Goal: Information Seeking & Learning: Learn about a topic

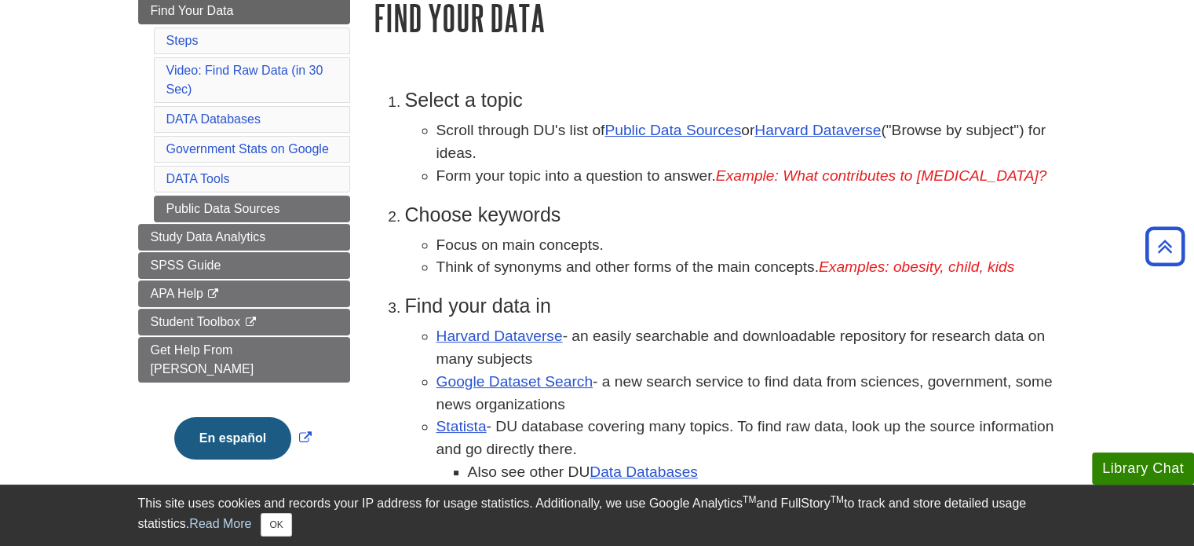
scroll to position [301, 0]
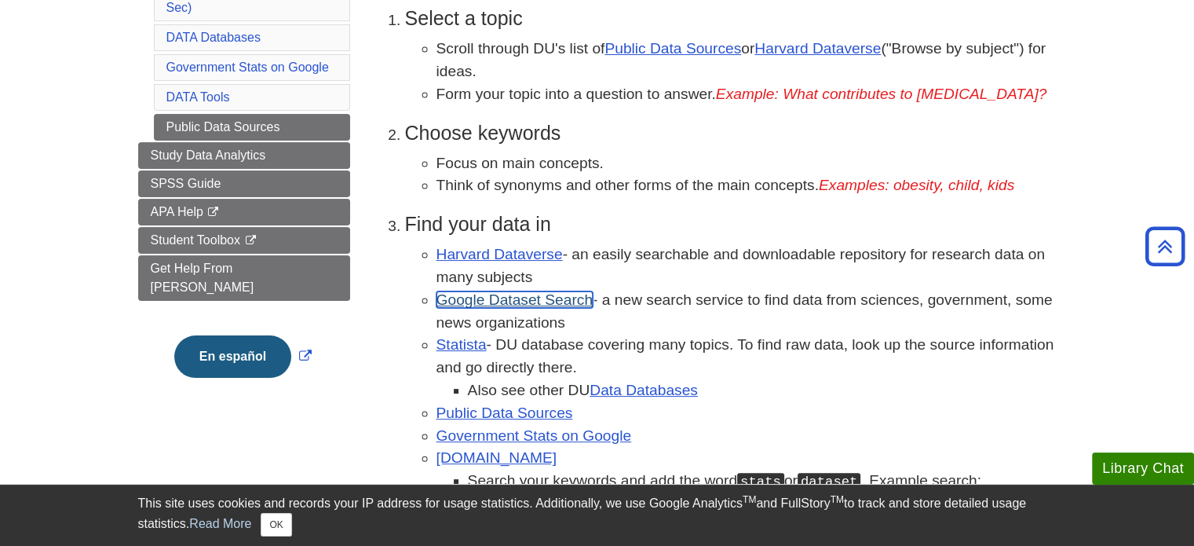
click at [496, 301] on link "Google Dataset Search" at bounding box center [514, 299] width 156 height 16
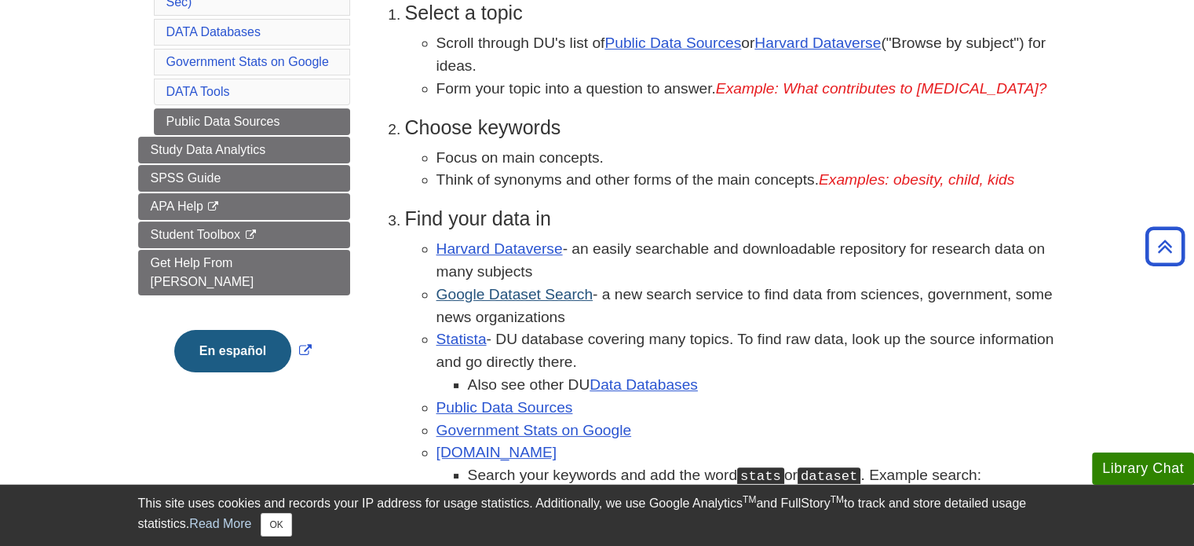
scroll to position [305, 0]
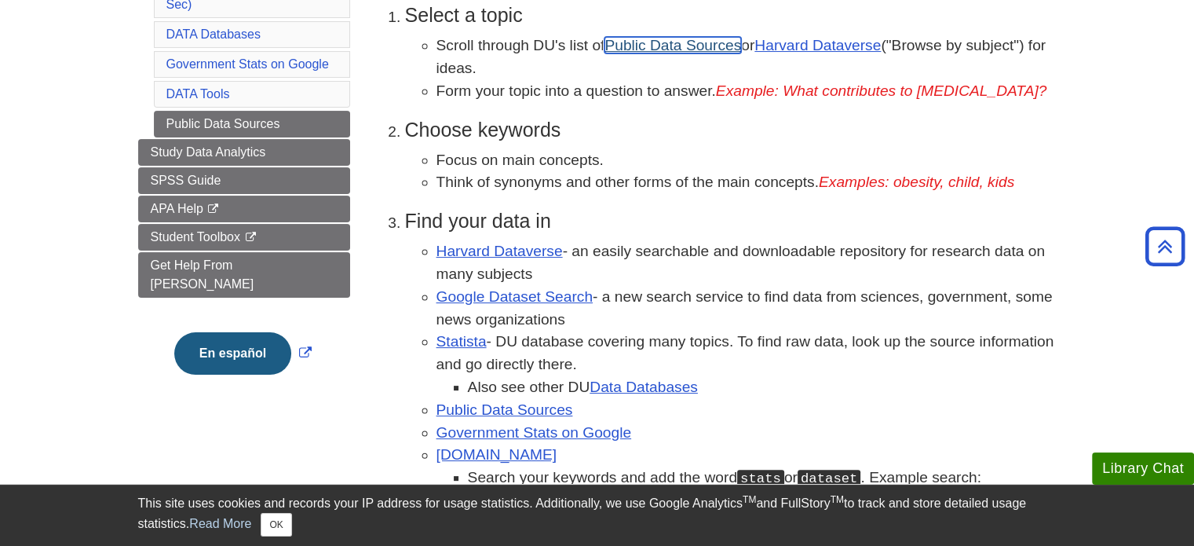
click at [697, 48] on link "Public Data Sources" at bounding box center [672, 45] width 137 height 16
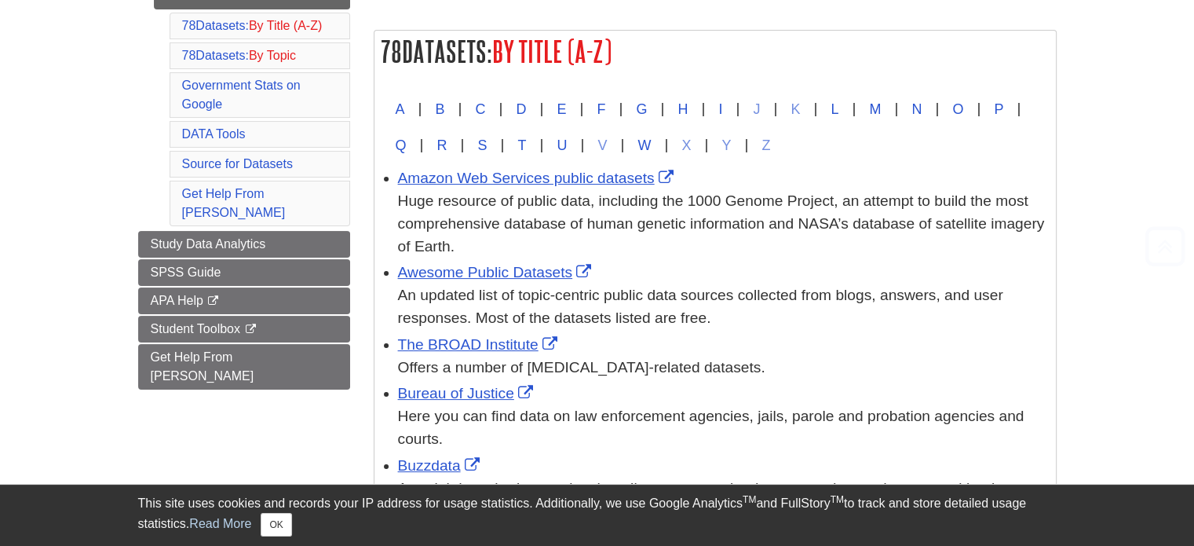
scroll to position [264, 0]
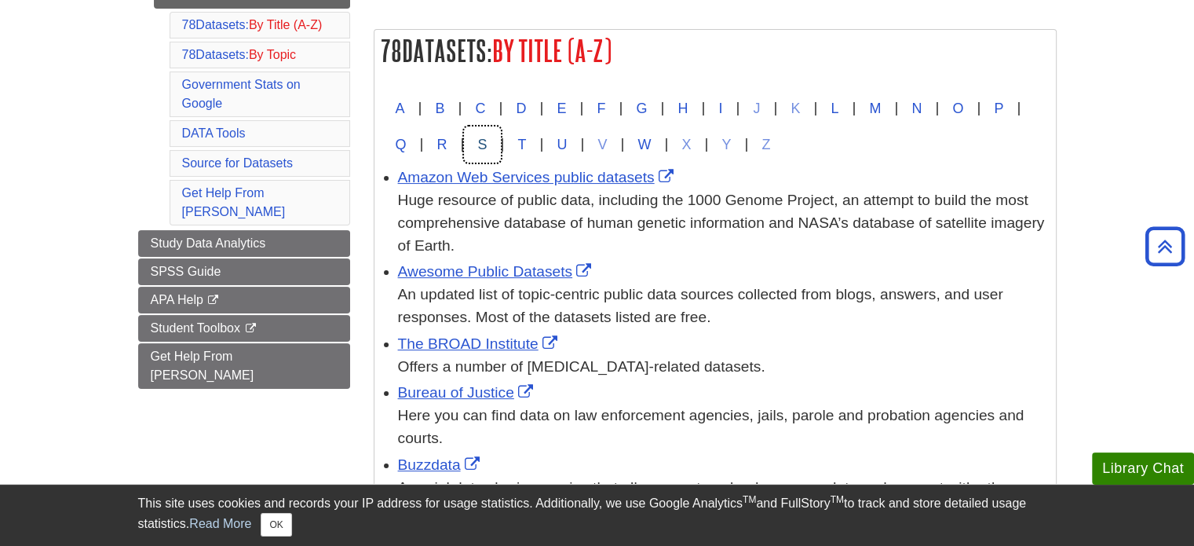
click at [500, 140] on button "S" at bounding box center [482, 144] width 36 height 36
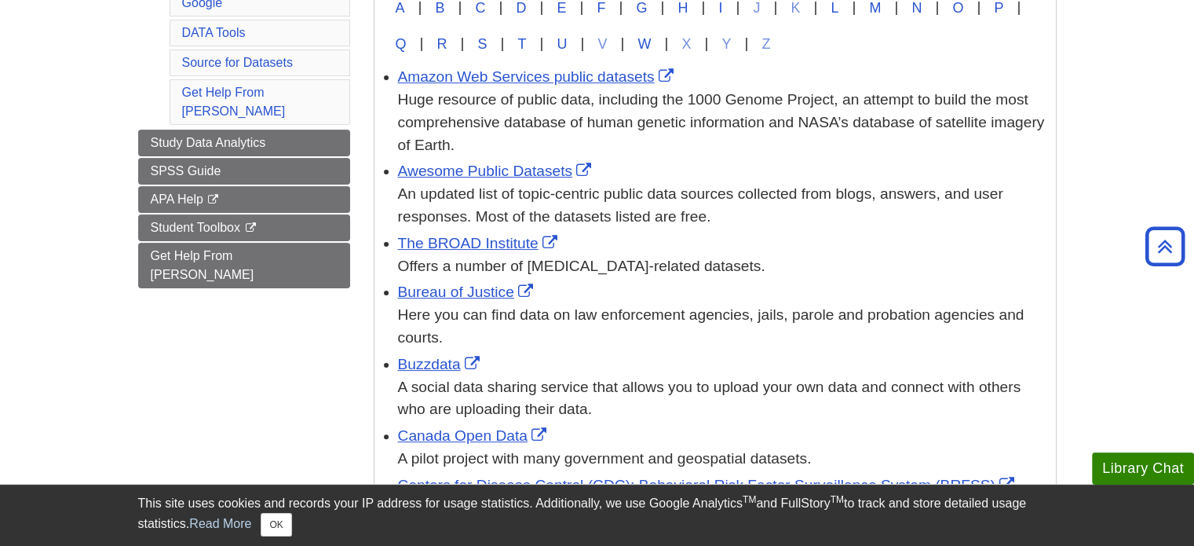
scroll to position [235, 0]
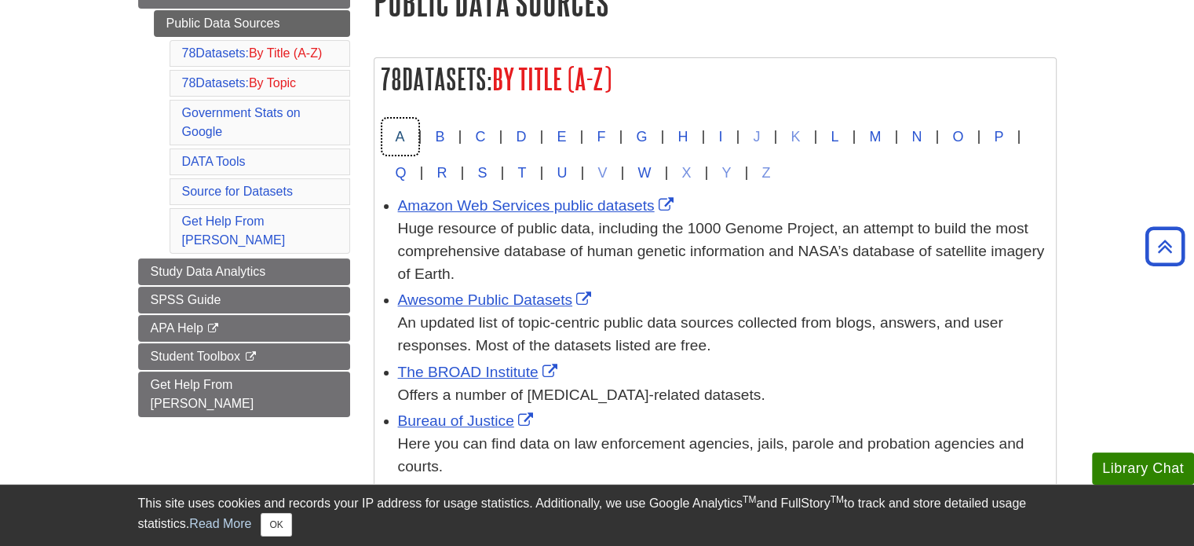
click at [404, 134] on button "A" at bounding box center [400, 137] width 36 height 36
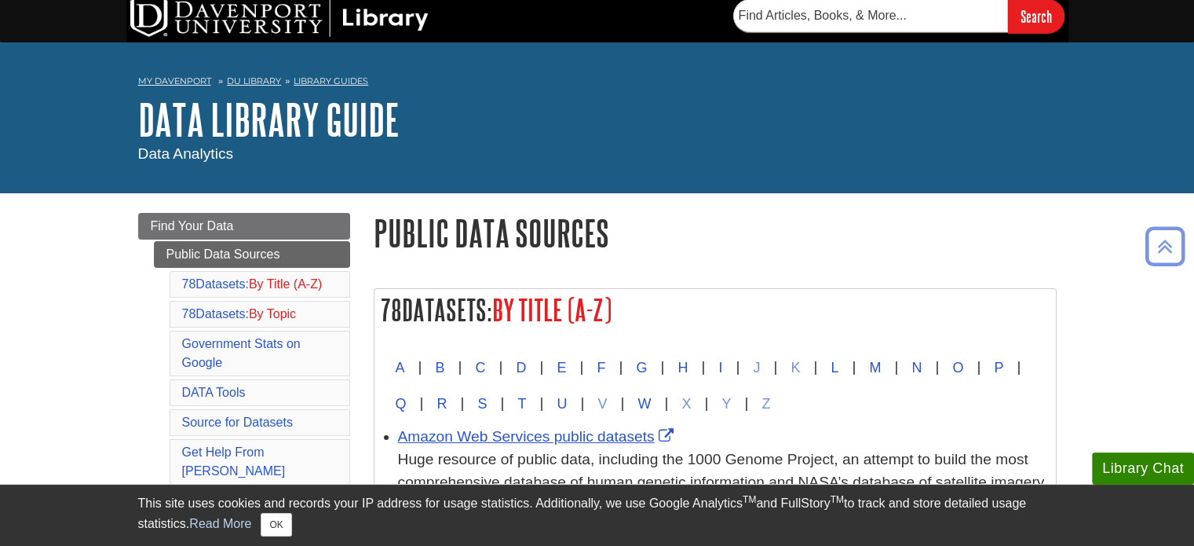
scroll to position [13, 0]
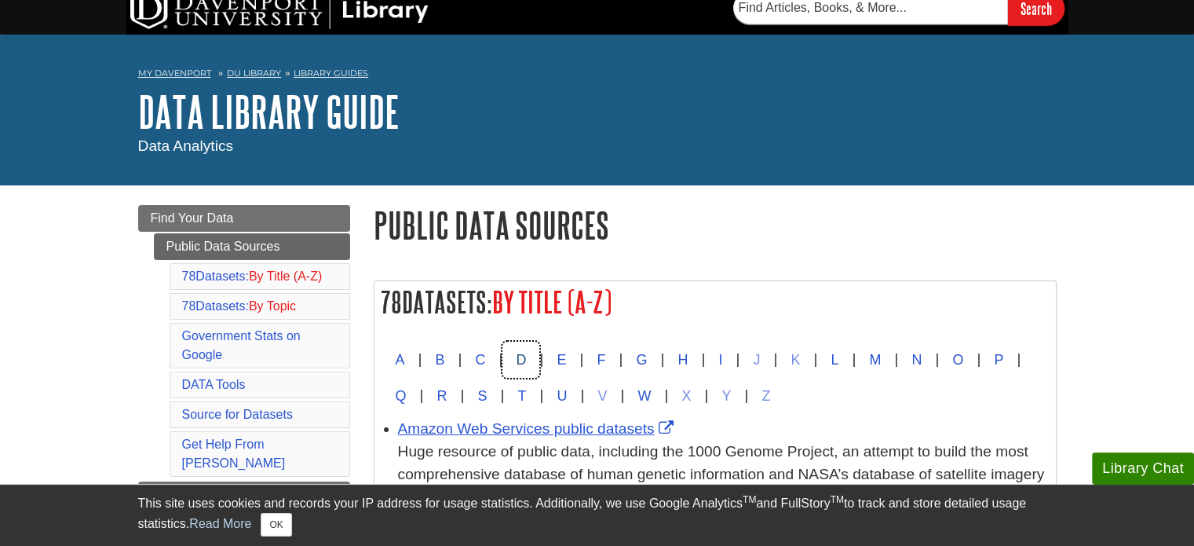
click at [522, 363] on button "D" at bounding box center [520, 359] width 37 height 36
